Goal: Navigation & Orientation: Find specific page/section

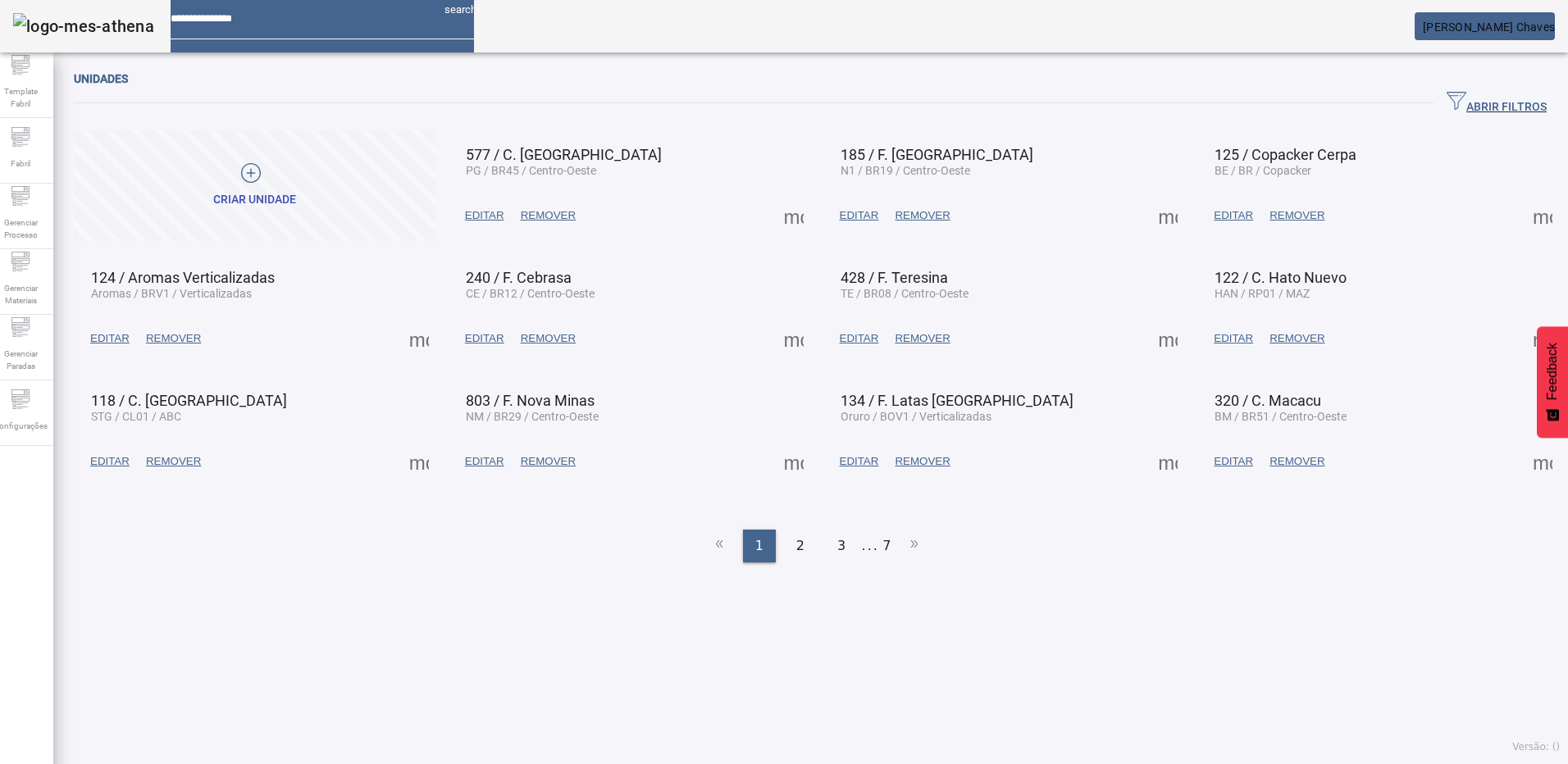
click at [791, 213] on span at bounding box center [793, 216] width 40 height 40
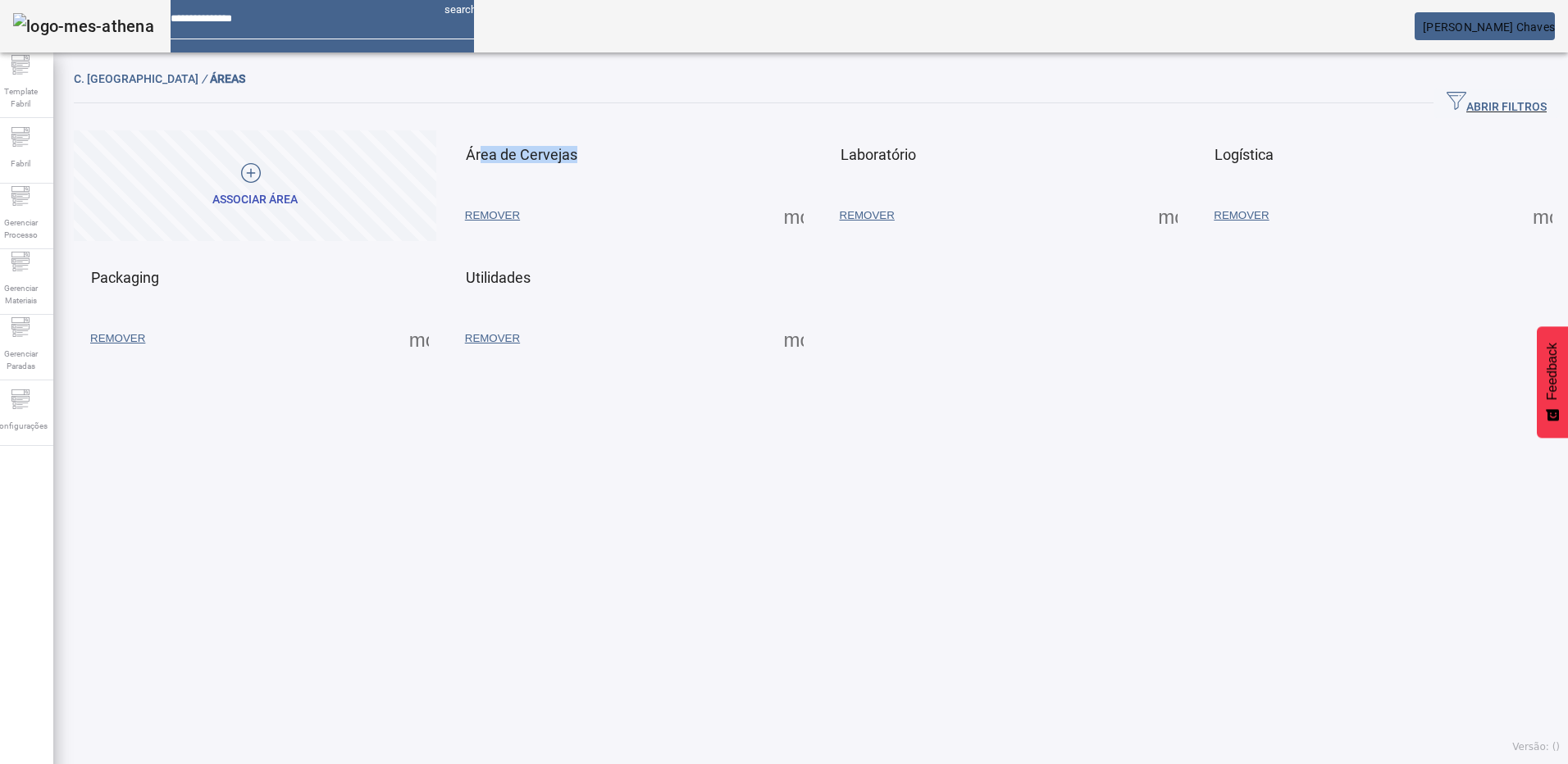
drag, startPoint x: 580, startPoint y: 155, endPoint x: 481, endPoint y: 153, distance: 99.0
click at [481, 153] on mat-card-header "Área de Cervejas" at bounding box center [630, 151] width 355 height 34
click at [883, 470] on div "C. Ponta Grossa / ÁREAS ABRIR FILTROS Pesquise por código ou descrição LIMPAR F…" at bounding box center [816, 412] width 1526 height 703
drag, startPoint x: 167, startPoint y: 280, endPoint x: 97, endPoint y: 279, distance: 70.0
click at [97, 279] on mat-card-header "Packaging" at bounding box center [254, 274] width 355 height 34
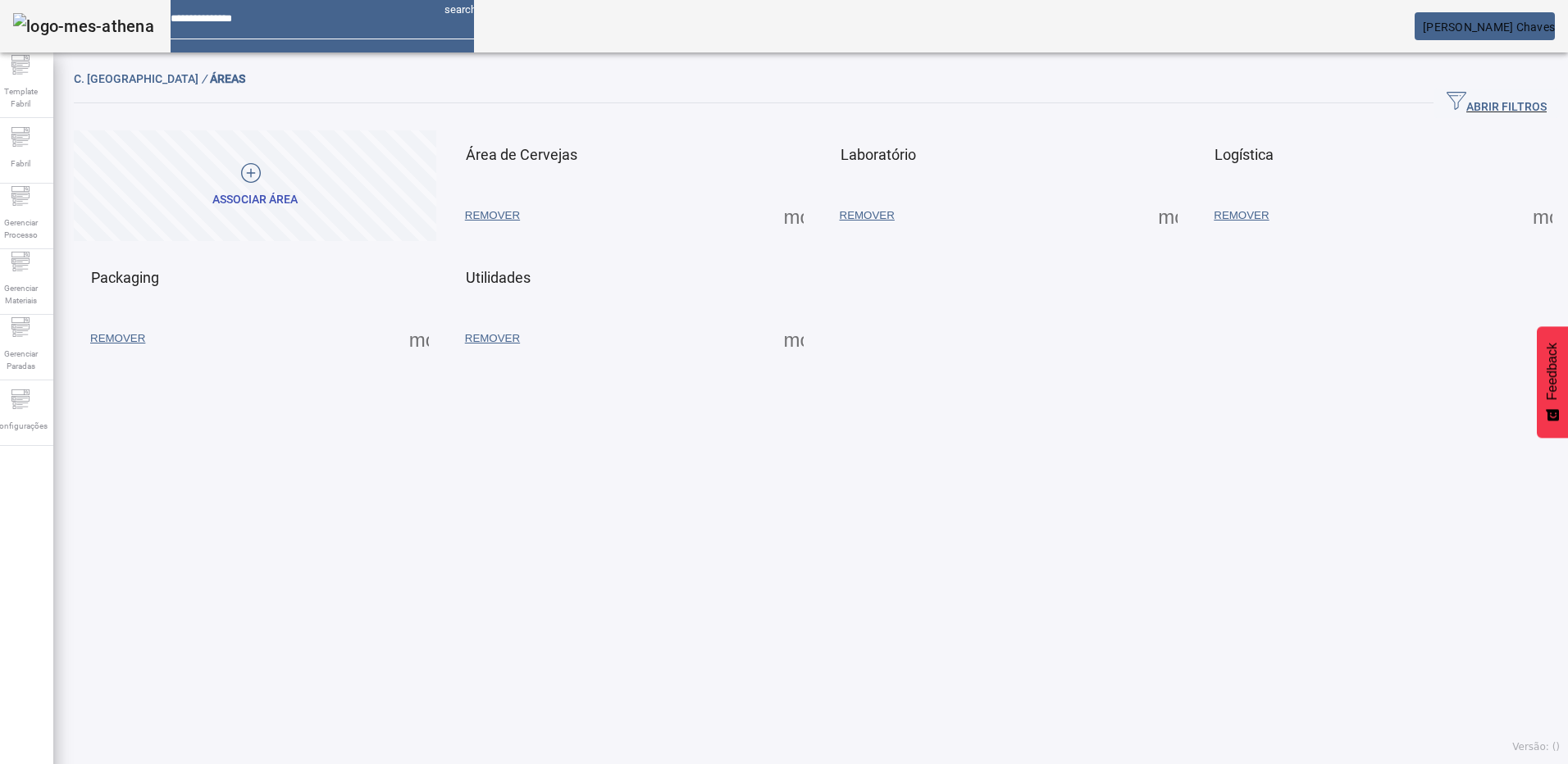
click at [476, 458] on div "C. Ponta Grossa / ÁREAS ABRIR FILTROS Pesquise por código ou descrição LIMPAR F…" at bounding box center [816, 412] width 1526 height 703
click at [789, 217] on span at bounding box center [793, 216] width 40 height 40
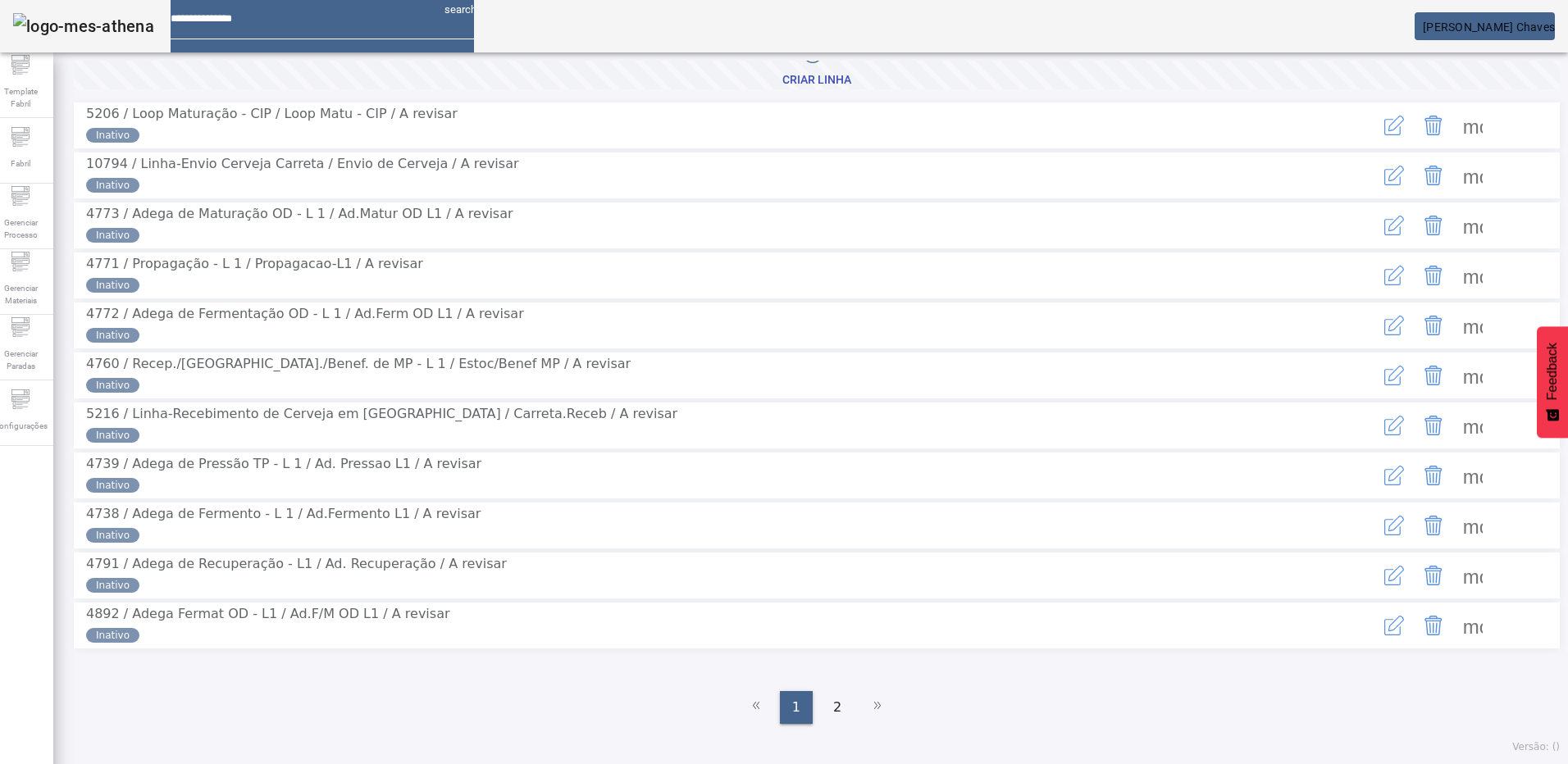
scroll to position [199, 0]
click at [833, 703] on span "2" at bounding box center [837, 707] width 9 height 20
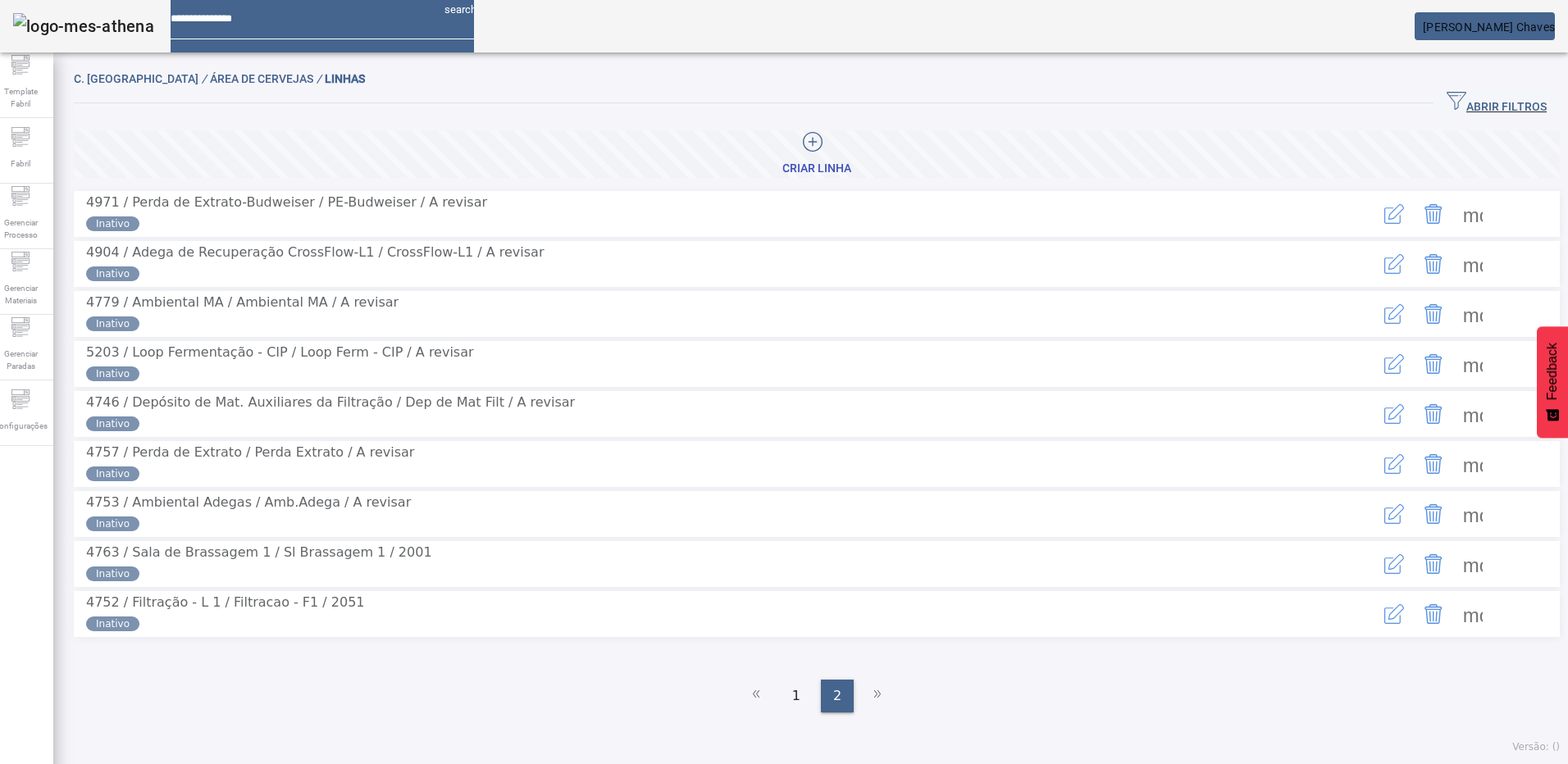
scroll to position [76, 0]
click at [1453, 565] on span at bounding box center [1472, 564] width 40 height 40
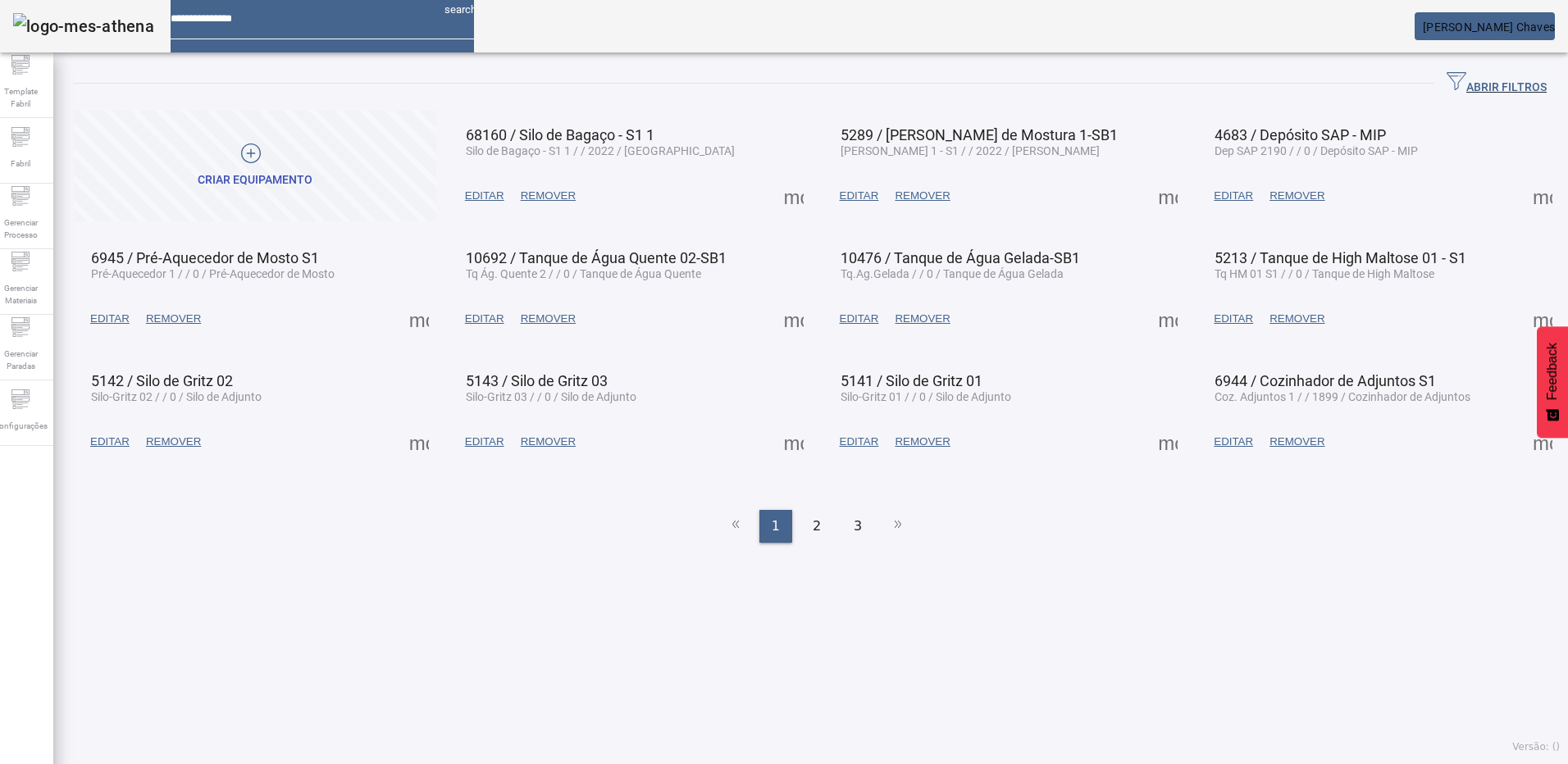
click at [544, 617] on div "ABRIR FILTROS Pesquise por código, descrição, descrição abreviada, capacidade o…" at bounding box center [816, 412] width 1526 height 703
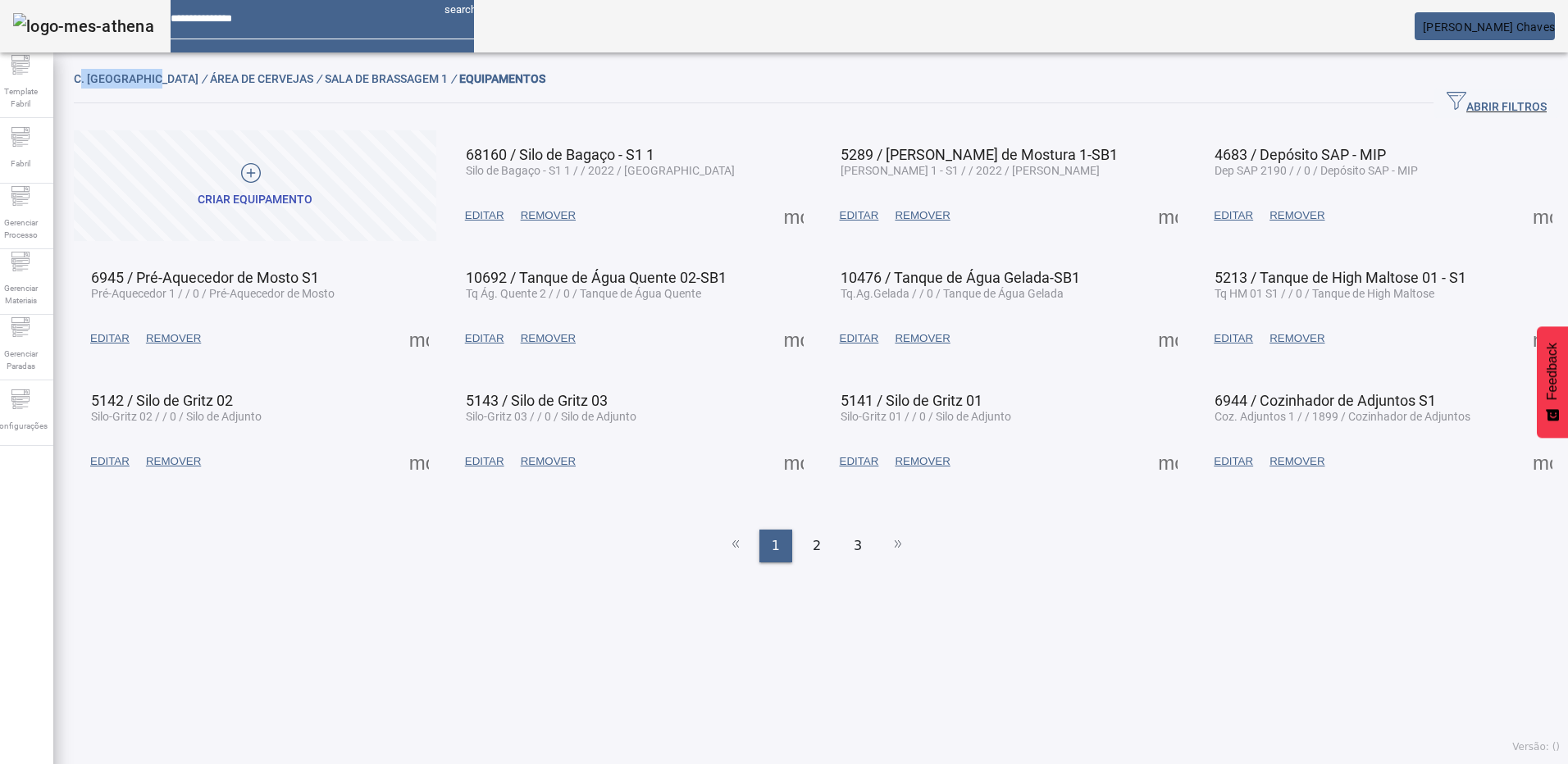
drag, startPoint x: 86, startPoint y: 80, endPoint x: 165, endPoint y: 76, distance: 79.1
click at [165, 76] on span "C. [GEOGRAPHIC_DATA] /" at bounding box center [142, 78] width 136 height 13
click at [632, 80] on div "C. [GEOGRAPHIC_DATA] / Área de Cervejas / Sala de Brassagem 1 / EQUIPAMENTOS" at bounding box center [816, 78] width 1486 height 20
drag, startPoint x: 103, startPoint y: 79, endPoint x: 182, endPoint y: 77, distance: 79.0
click at [182, 77] on span "C. [GEOGRAPHIC_DATA] /" at bounding box center [142, 78] width 136 height 13
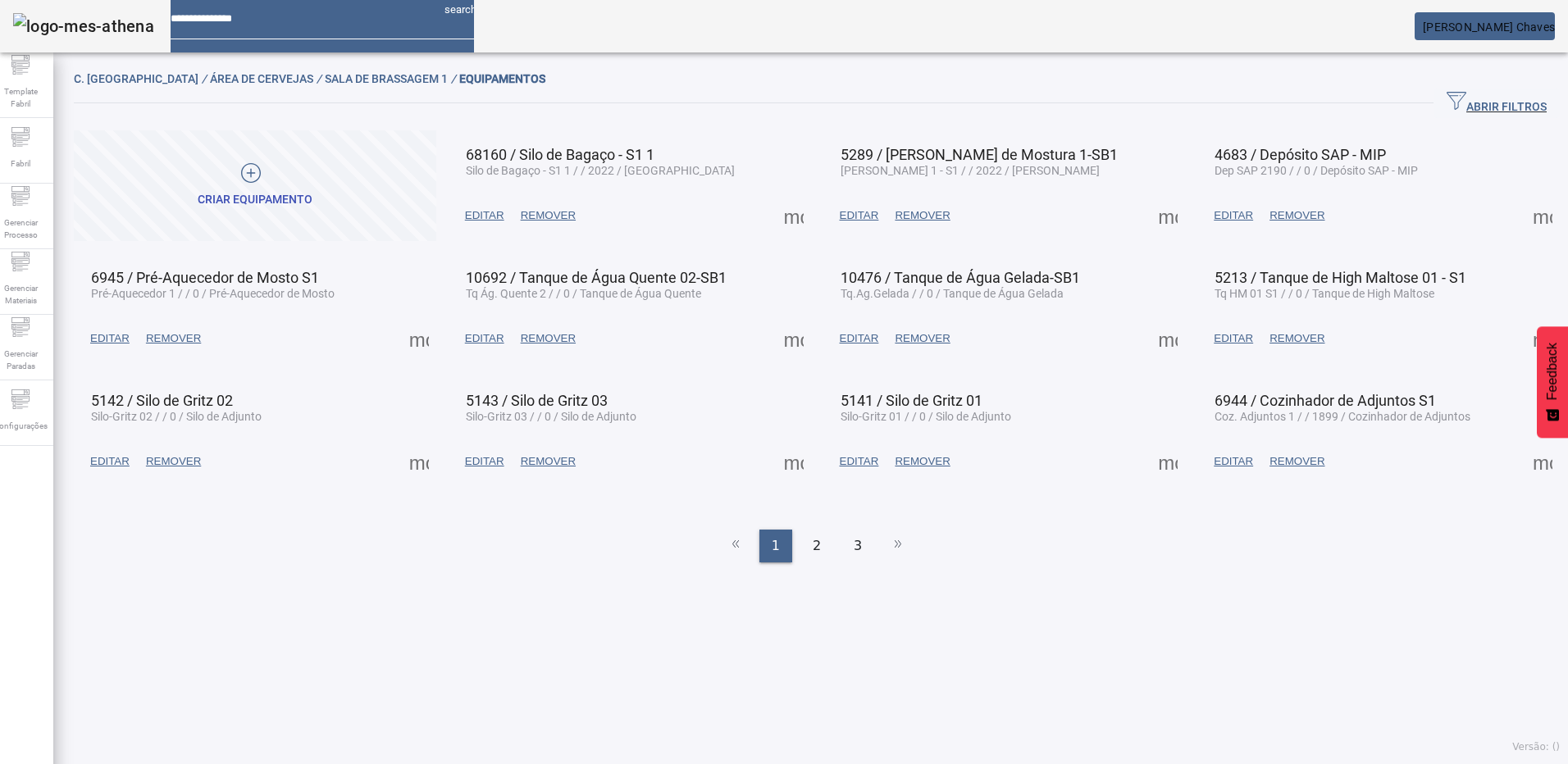
click at [638, 78] on div "C. [GEOGRAPHIC_DATA] / Área de Cervejas / Sala de Brassagem 1 / EQUIPAMENTOS" at bounding box center [816, 78] width 1486 height 20
drag, startPoint x: 471, startPoint y: 153, endPoint x: 508, endPoint y: 153, distance: 37.0
click at [508, 153] on span "68160 / Silo de Bagaço - S1 1" at bounding box center [559, 154] width 188 height 17
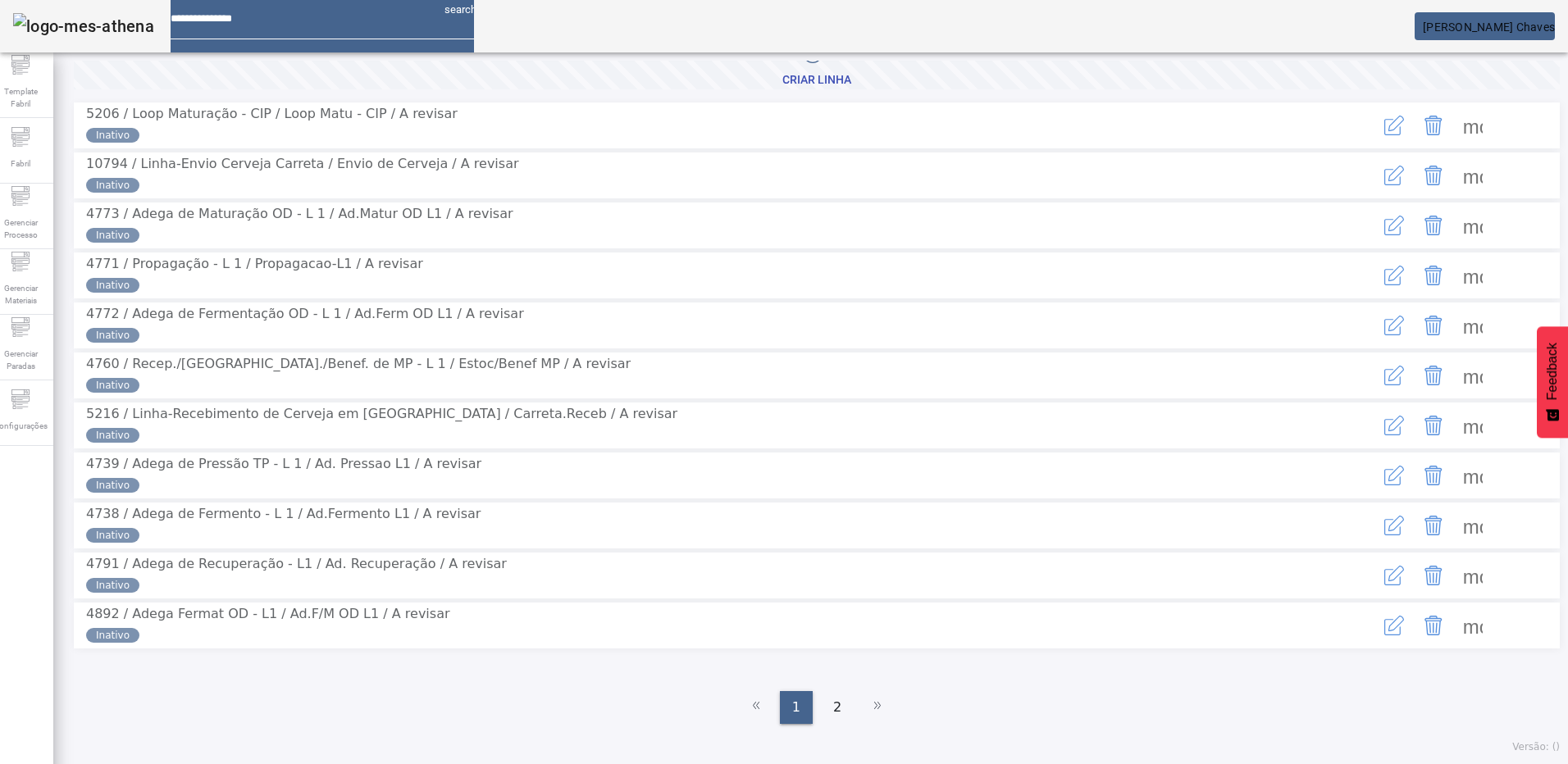
scroll to position [179, 0]
drag, startPoint x: 96, startPoint y: 430, endPoint x: 132, endPoint y: 430, distance: 36.0
click at [132, 456] on span "4739 / Adega de Pressão TP - L 1 / Ad. Pressao L1 / A revisar" at bounding box center [284, 463] width 395 height 15
drag, startPoint x: 422, startPoint y: 701, endPoint x: 462, endPoint y: 587, distance: 120.8
click at [422, 701] on ul "1 2" at bounding box center [816, 707] width 1486 height 33
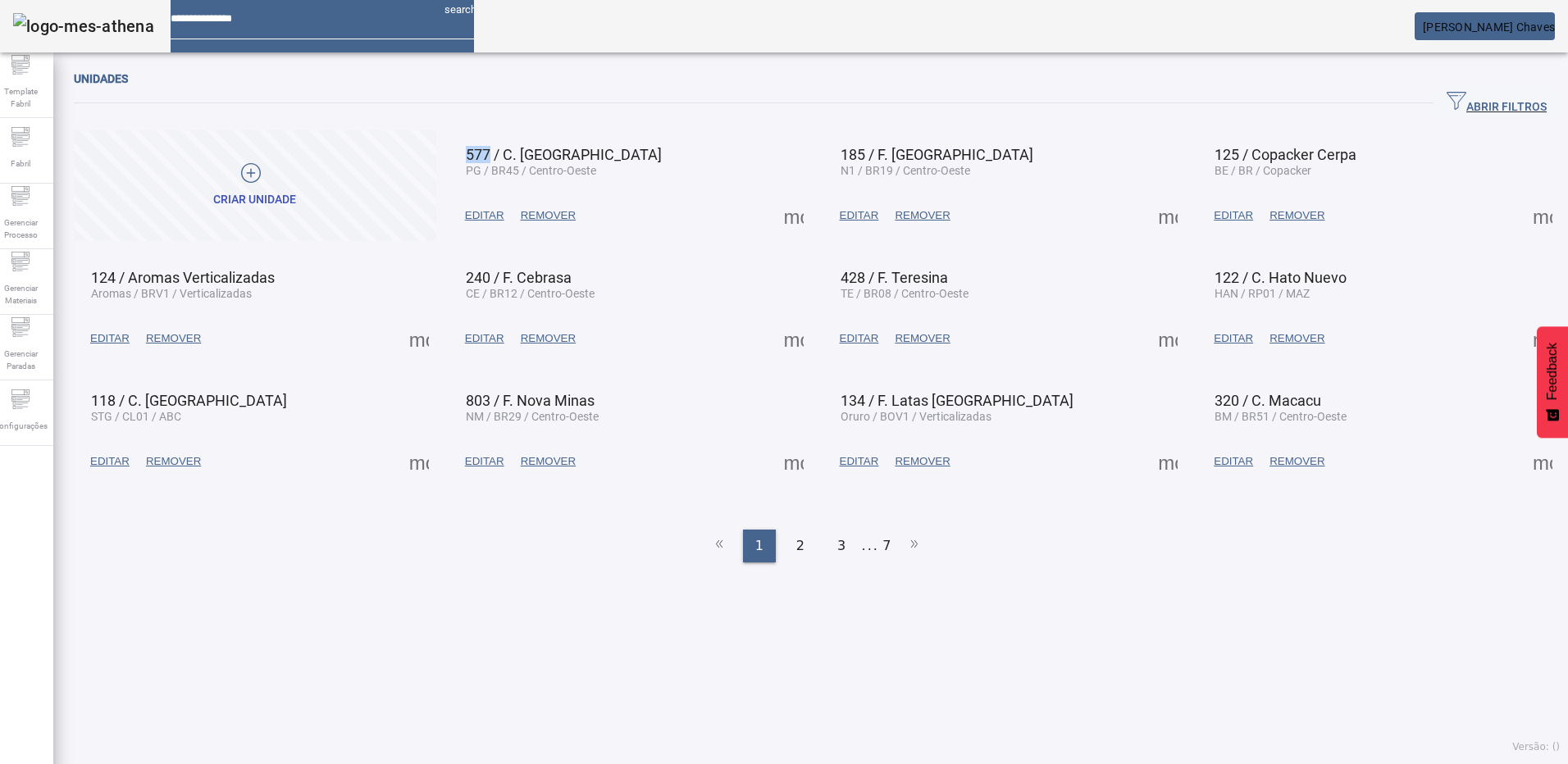
drag, startPoint x: 473, startPoint y: 152, endPoint x: 490, endPoint y: 152, distance: 17.0
click at [490, 152] on span "577 / C. [GEOGRAPHIC_DATA]" at bounding box center [563, 154] width 196 height 17
click at [853, 83] on div "Unidades" at bounding box center [816, 78] width 1486 height 20
click at [809, 69] on div "Unidades" at bounding box center [816, 78] width 1486 height 20
click at [1478, 25] on span "[PERSON_NAME] Chaves" at bounding box center [1489, 27] width 132 height 13
